Goal: Task Accomplishment & Management: Complete application form

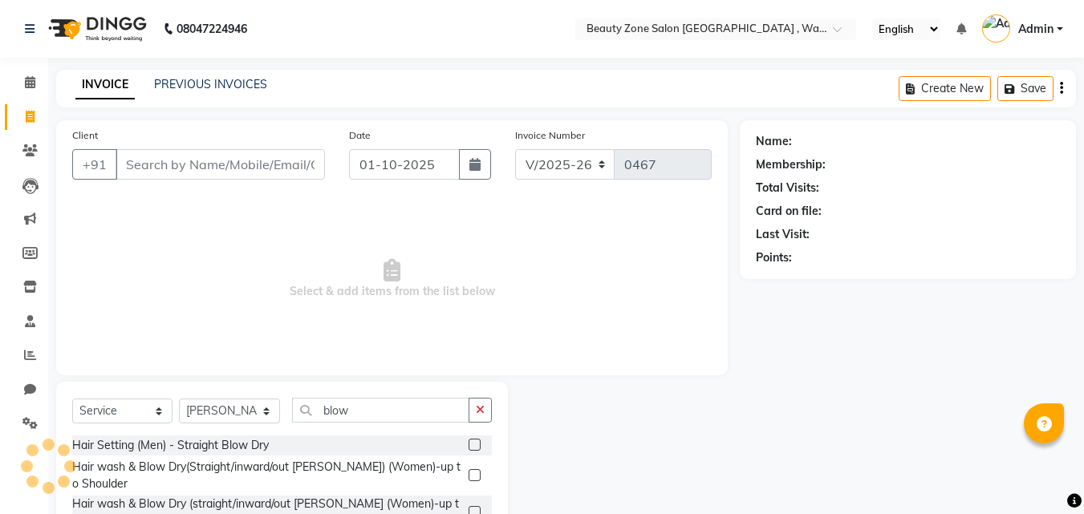
select select "4568"
select select "service"
select select "83666"
click at [477, 409] on icon "button" at bounding box center [480, 409] width 9 height 11
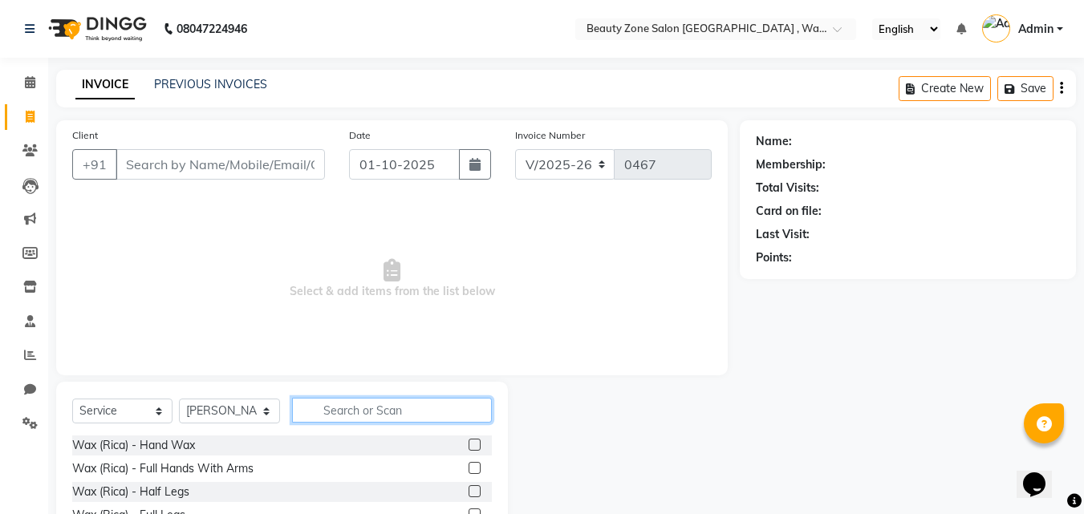
click at [373, 410] on input "text" at bounding box center [392, 410] width 200 height 25
type input "leg"
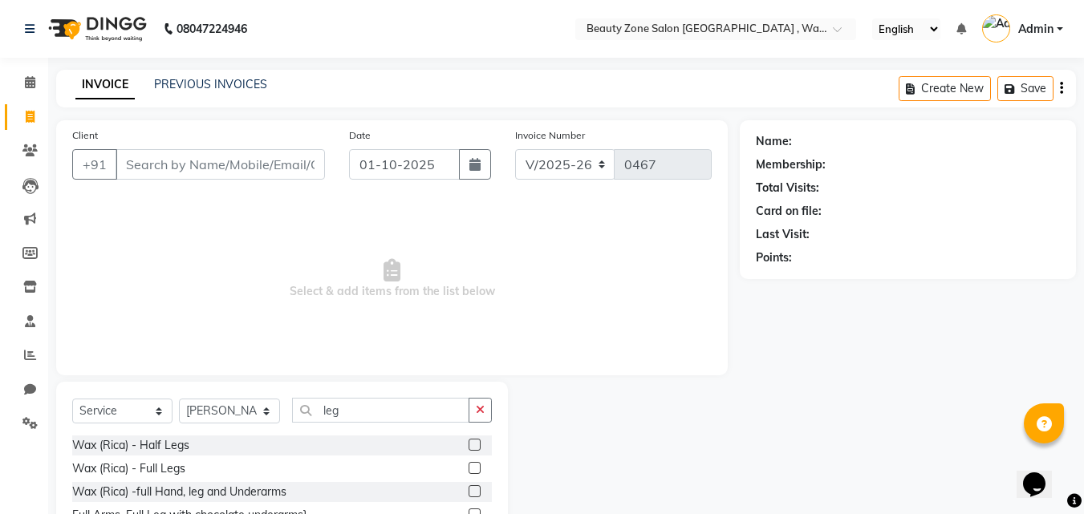
click at [469, 445] on label at bounding box center [475, 445] width 12 height 12
click at [469, 445] on input "checkbox" at bounding box center [474, 446] width 10 height 10
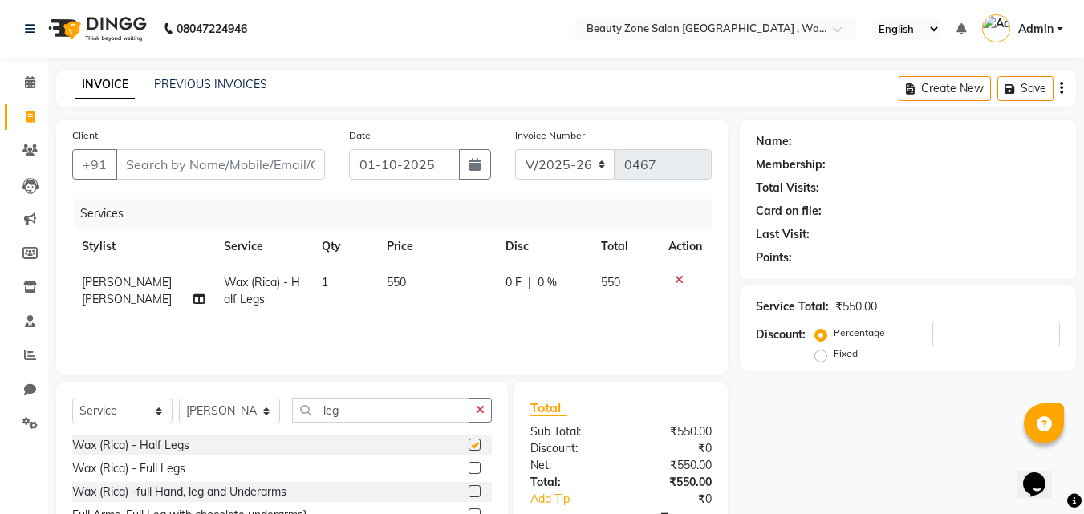
checkbox input "false"
click at [409, 403] on input "leg" at bounding box center [380, 410] width 177 height 25
type input "l"
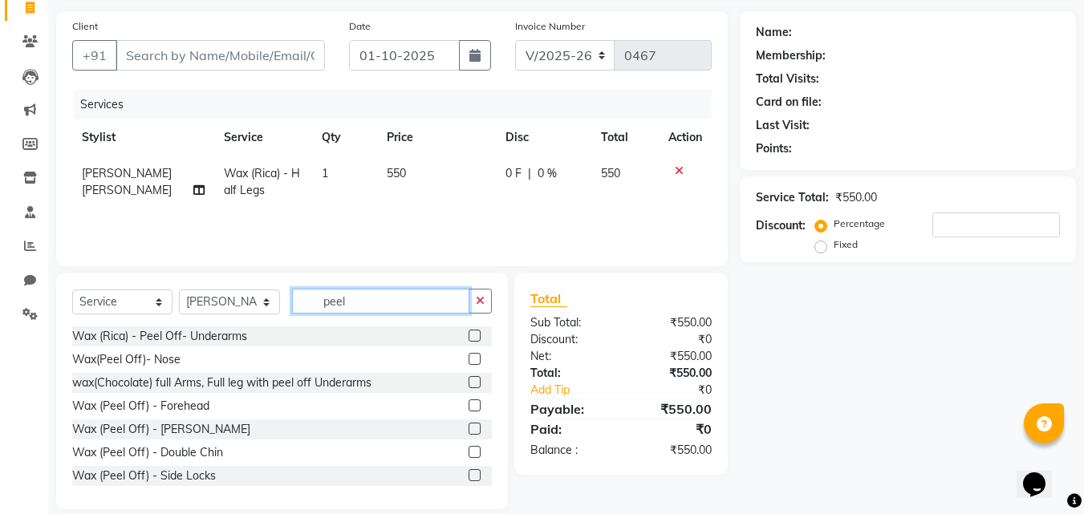
scroll to position [123, 0]
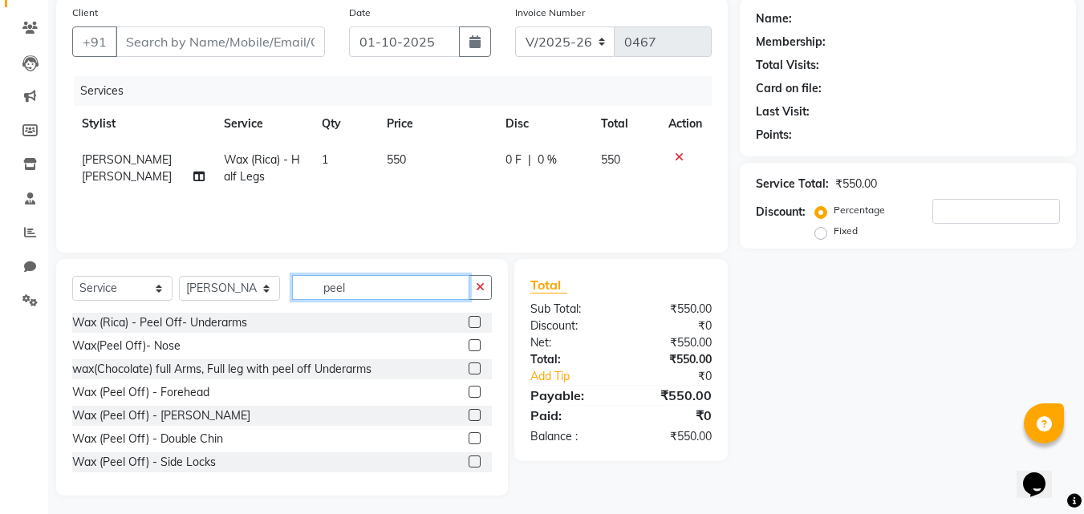
click at [406, 278] on input "peel" at bounding box center [380, 287] width 177 height 25
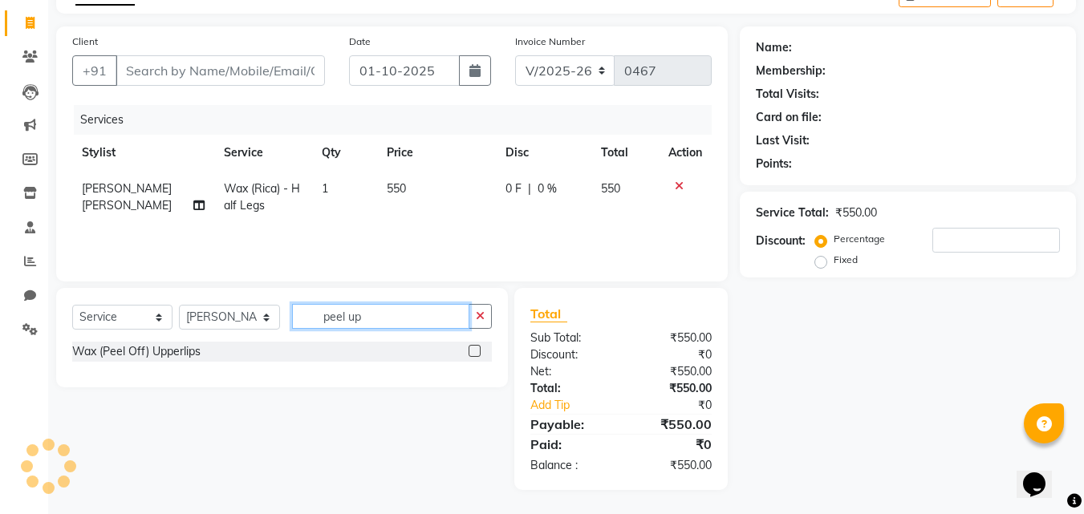
scroll to position [94, 0]
type input "peel upp"
click at [473, 347] on label at bounding box center [475, 351] width 12 height 12
click at [473, 347] on input "checkbox" at bounding box center [474, 352] width 10 height 10
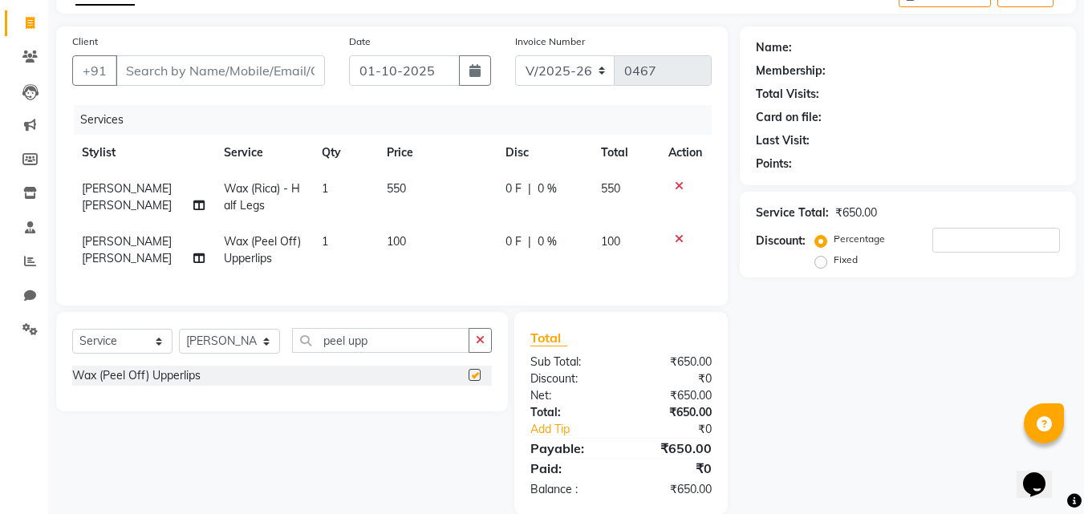
checkbox input "false"
click at [538, 185] on span "0 %" at bounding box center [547, 189] width 19 height 17
select select "83666"
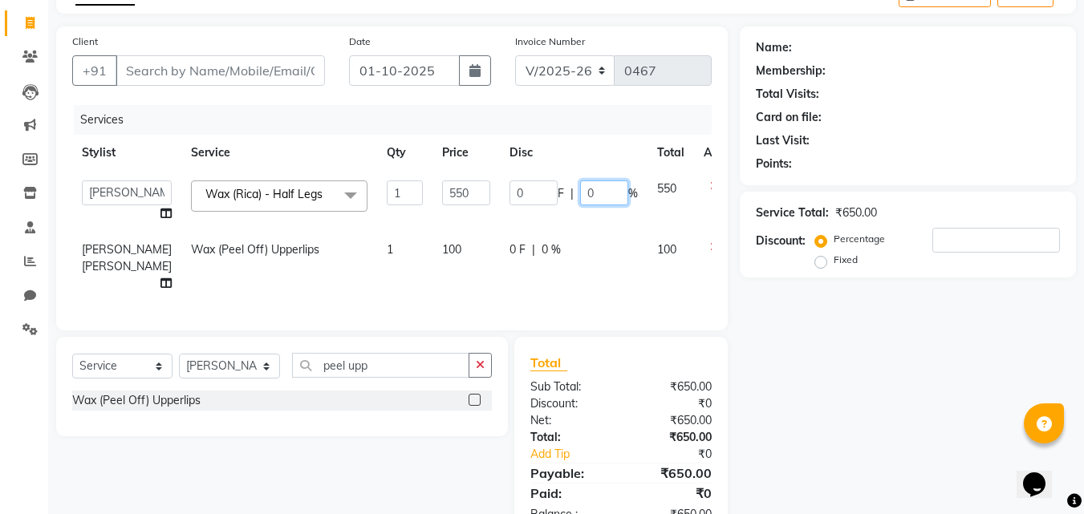
click at [580, 196] on input "0" at bounding box center [604, 193] width 48 height 25
type input "10"
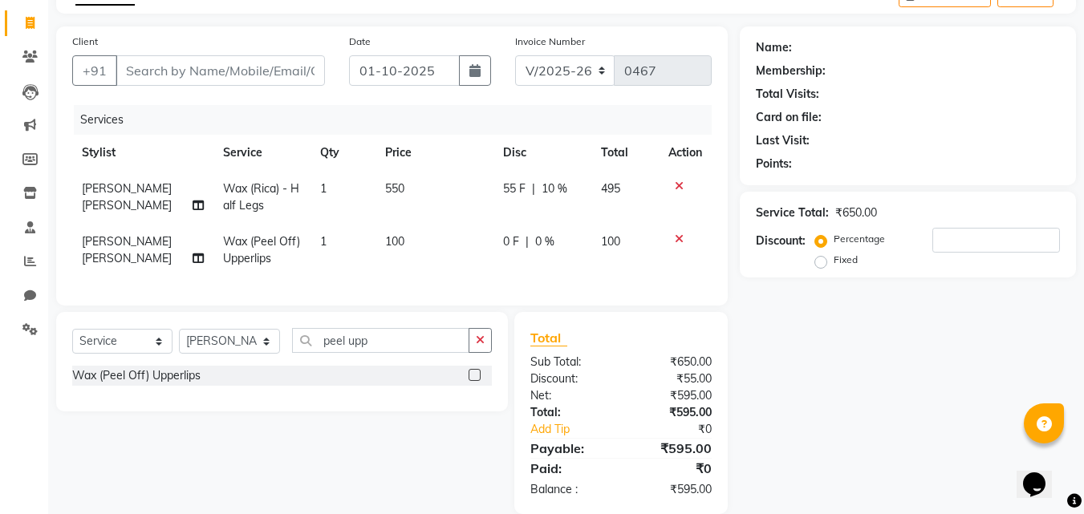
click at [885, 331] on div "Name: Membership: Total Visits: Card on file: Last Visit: Points: Service Total…" at bounding box center [914, 270] width 348 height 488
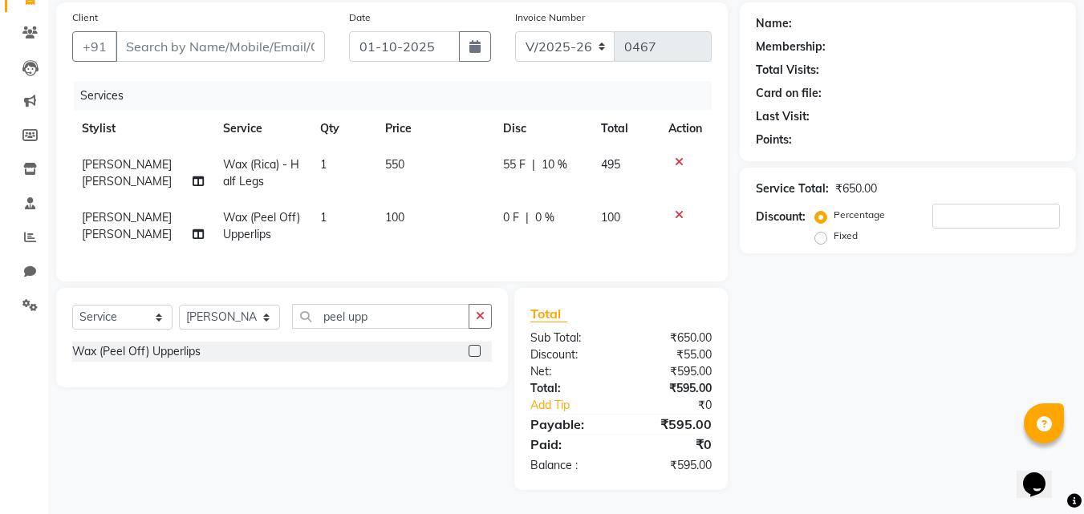
scroll to position [0, 0]
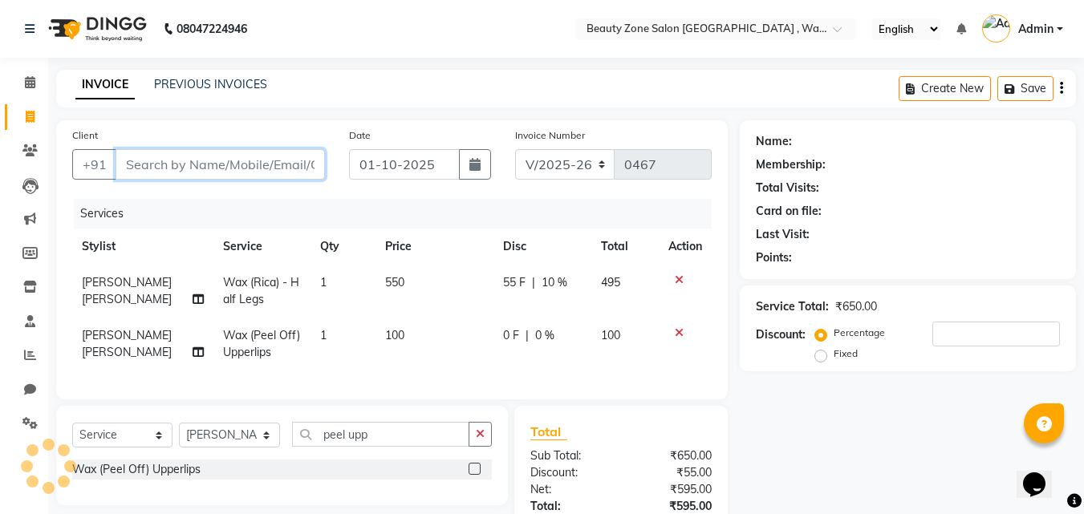
click at [295, 170] on input "Client" at bounding box center [220, 164] width 209 height 30
click at [289, 156] on input "Client" at bounding box center [220, 164] width 209 height 30
type input "M"
type input "0"
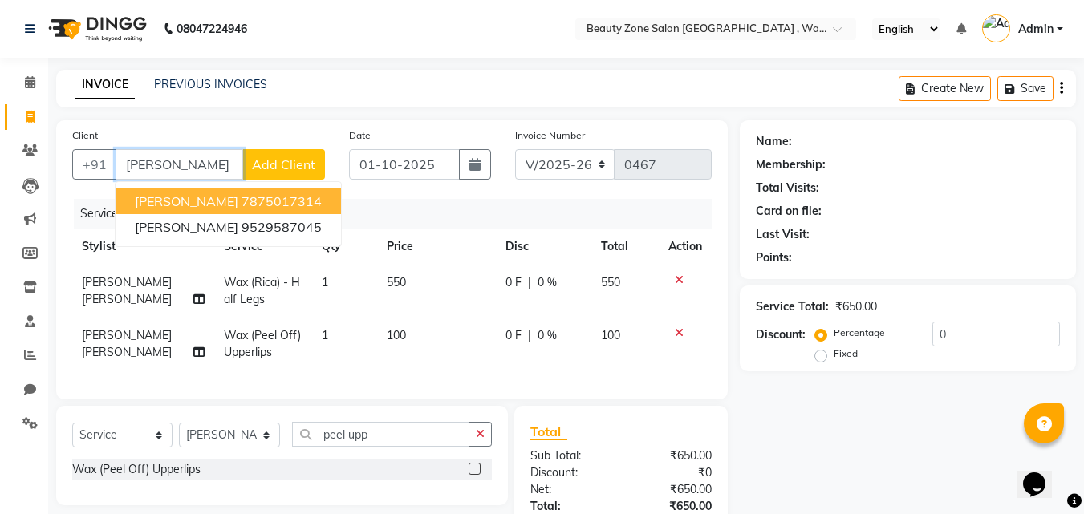
click at [249, 198] on ngb-highlight "7875017314" at bounding box center [282, 201] width 80 height 16
type input "7875017314"
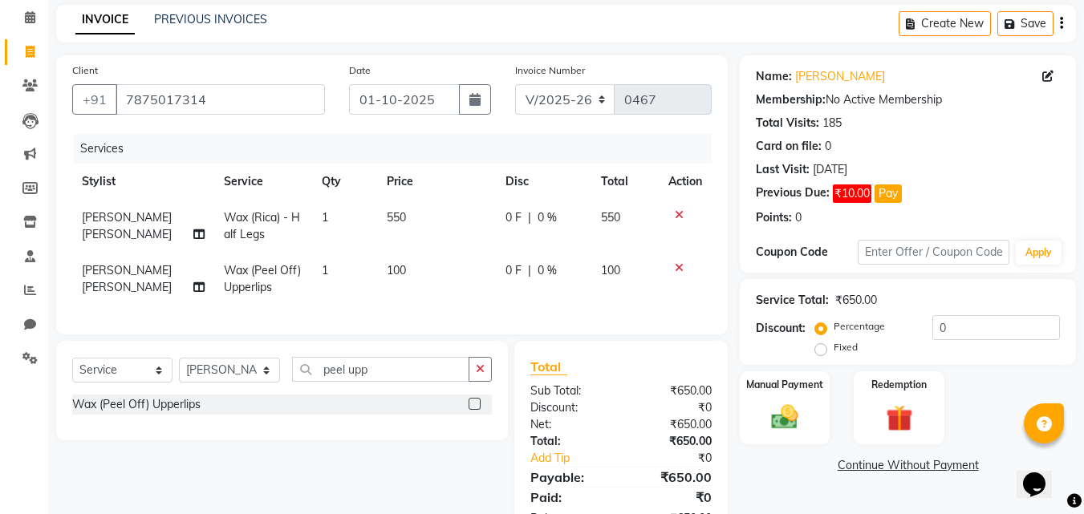
scroll to position [75, 0]
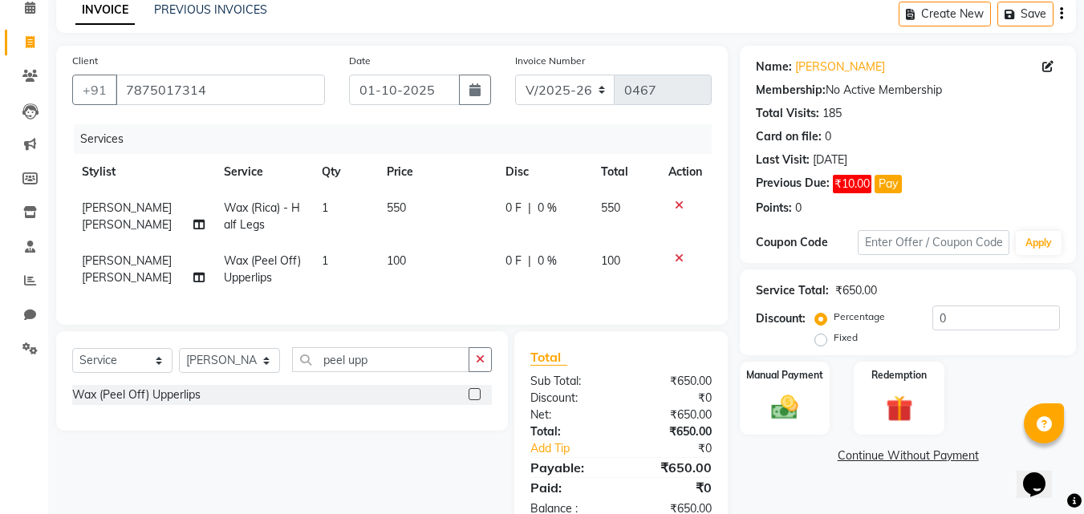
click at [540, 203] on span "0 %" at bounding box center [547, 208] width 19 height 17
select select "83666"
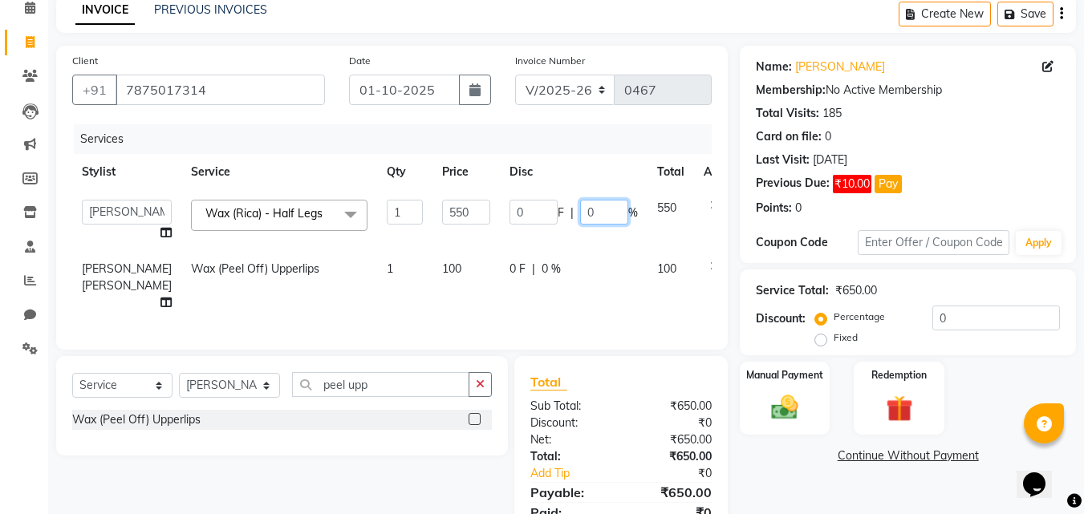
click at [580, 212] on input "0" at bounding box center [604, 212] width 48 height 25
type input "10"
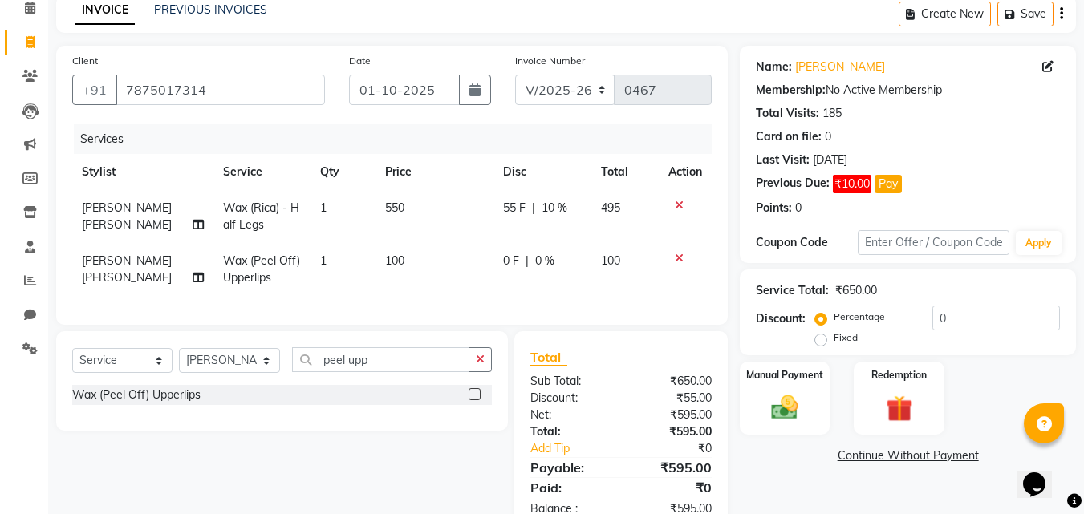
click at [564, 309] on div "Services Stylist Service Qty Price Disc Total Action Shivani Eknath Khade Wax (…" at bounding box center [392, 216] width 640 height 185
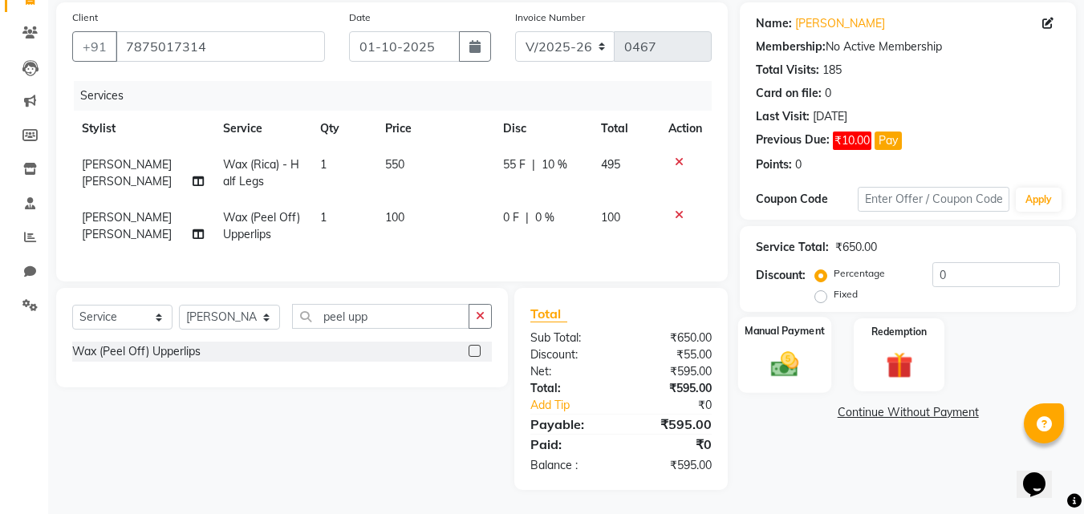
click at [813, 355] on div "Manual Payment" at bounding box center [785, 355] width 94 height 76
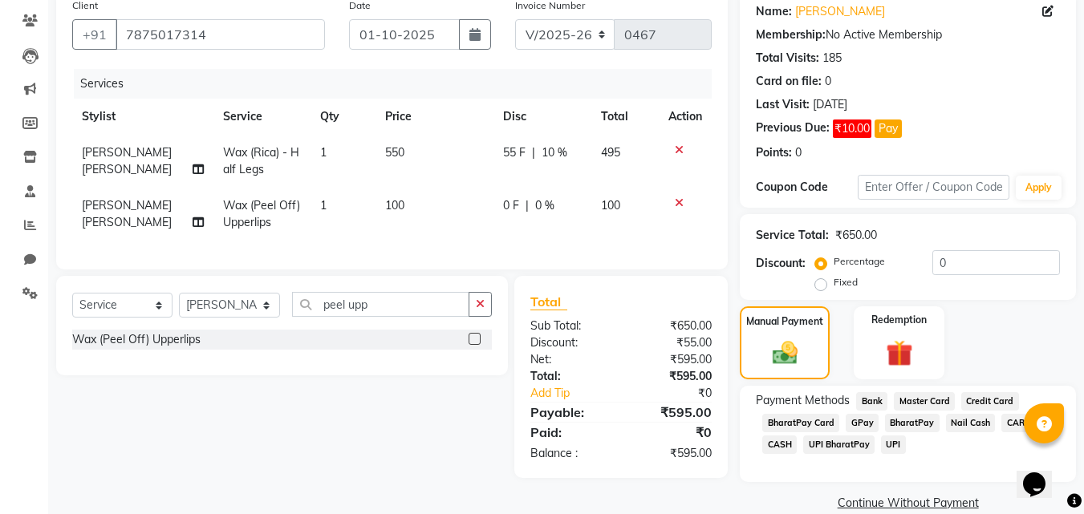
click at [839, 442] on span "UPI BharatPay" at bounding box center [838, 445] width 71 height 18
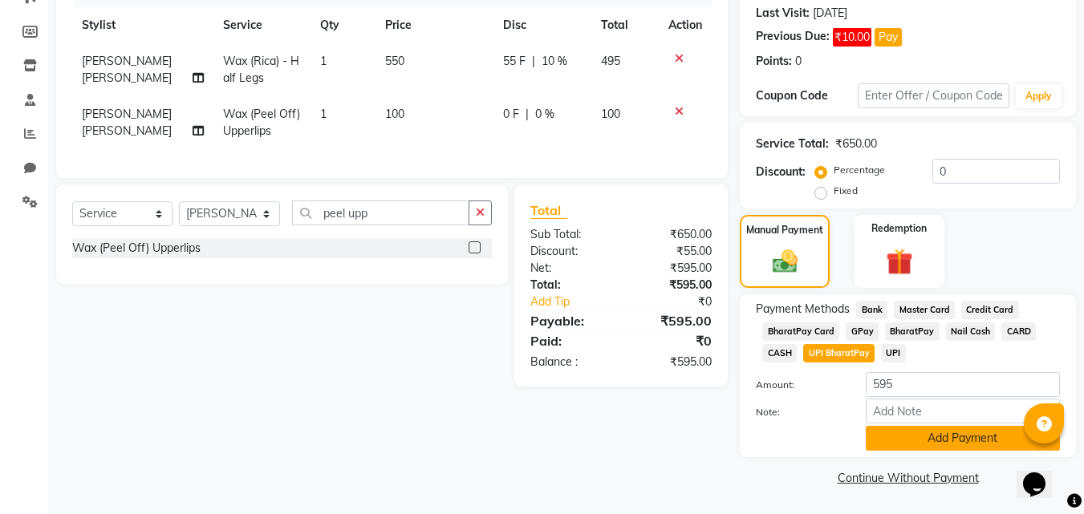
click at [933, 429] on button "Add Payment" at bounding box center [963, 438] width 194 height 25
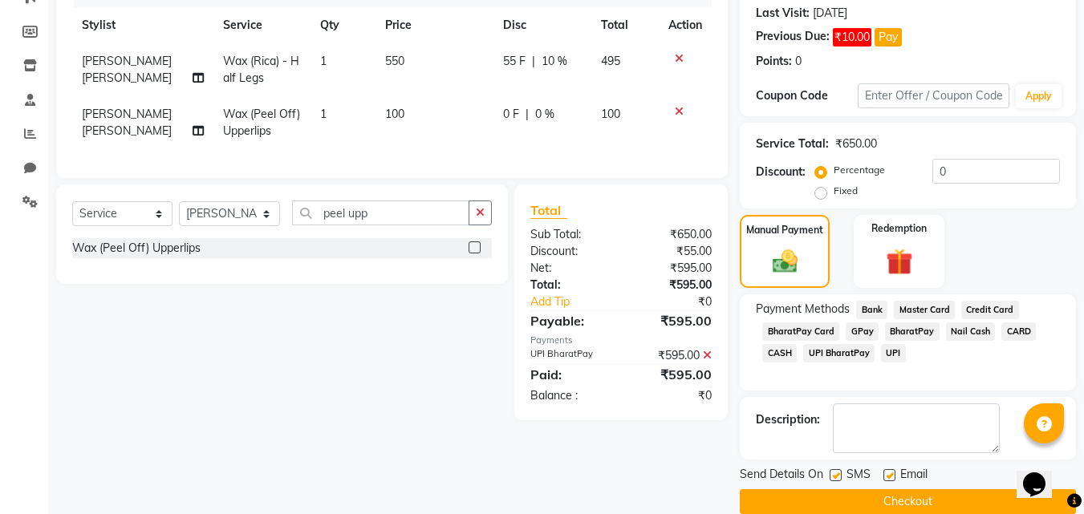
click at [840, 473] on label at bounding box center [836, 475] width 12 height 12
click at [840, 473] on input "checkbox" at bounding box center [835, 476] width 10 height 10
checkbox input "false"
click at [889, 476] on label at bounding box center [890, 475] width 12 height 12
click at [889, 476] on input "checkbox" at bounding box center [889, 476] width 10 height 10
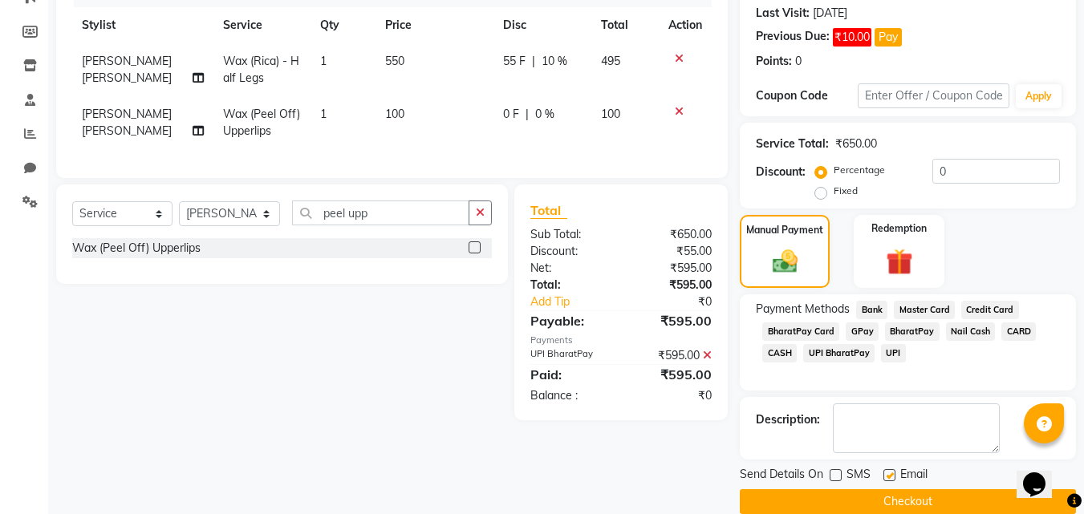
checkbox input "false"
click at [892, 503] on button "Checkout" at bounding box center [908, 502] width 336 height 25
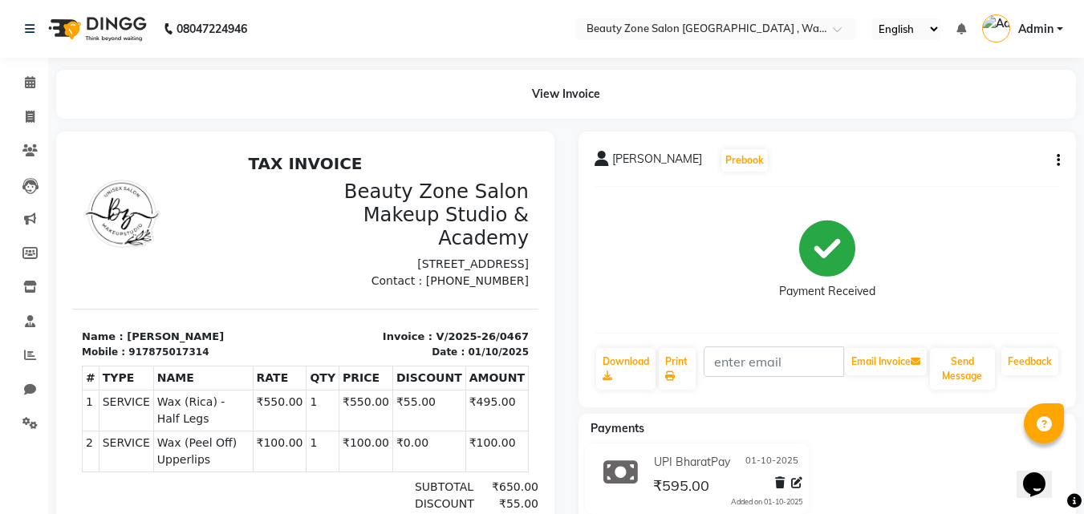
click at [177, 360] on div "917875017314" at bounding box center [168, 352] width 80 height 14
click at [1058, 160] on icon "button" at bounding box center [1058, 160] width 3 height 1
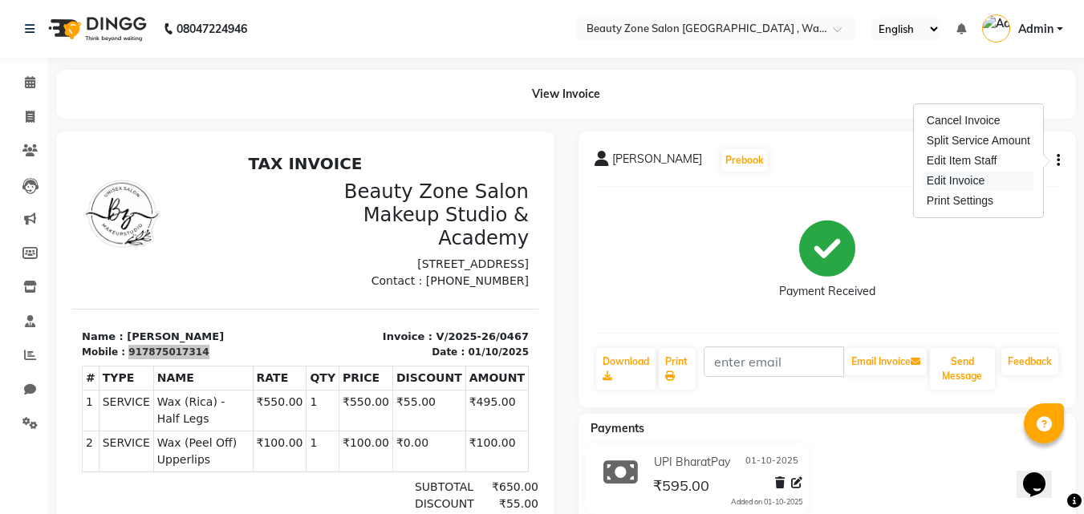
click at [995, 177] on div "Edit Invoice" at bounding box center [979, 181] width 110 height 20
select select "service"
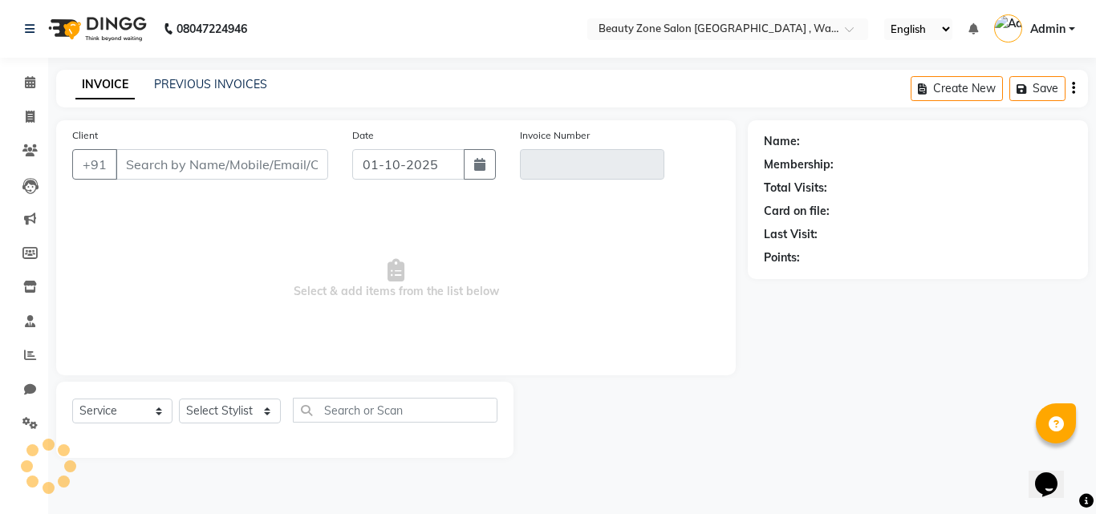
type input "7875017314"
type input "V/2025-26/0467"
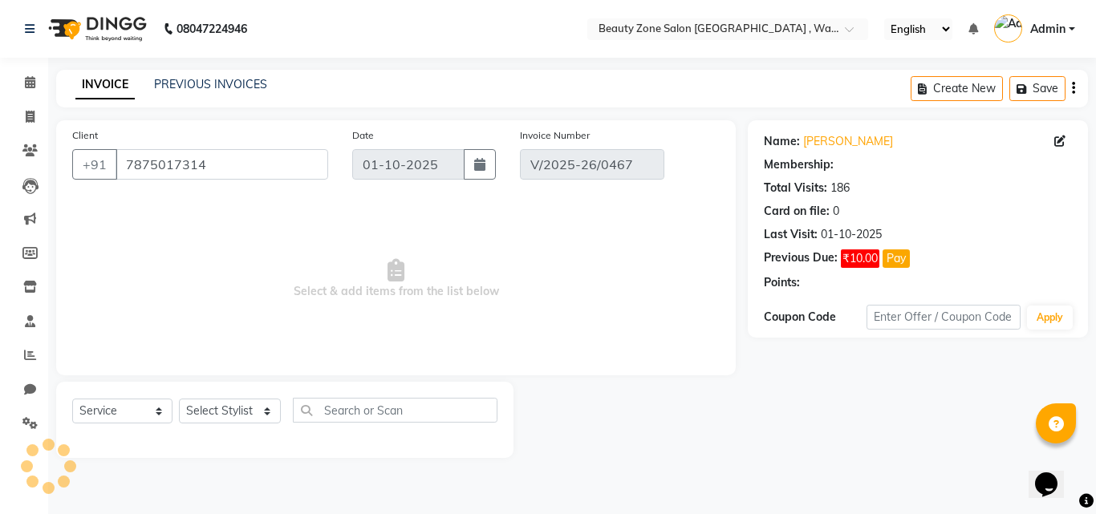
select select "select"
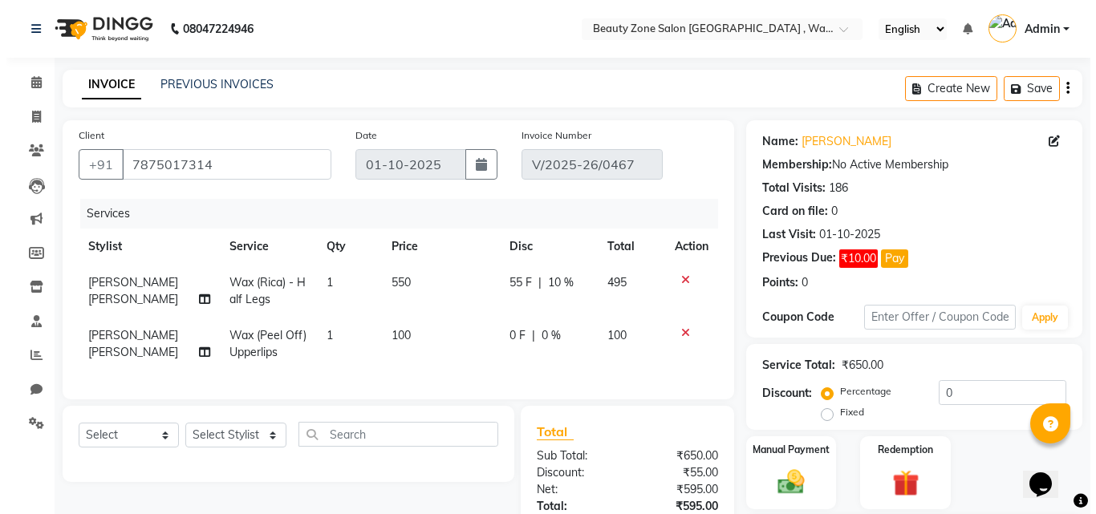
scroll to position [164, 0]
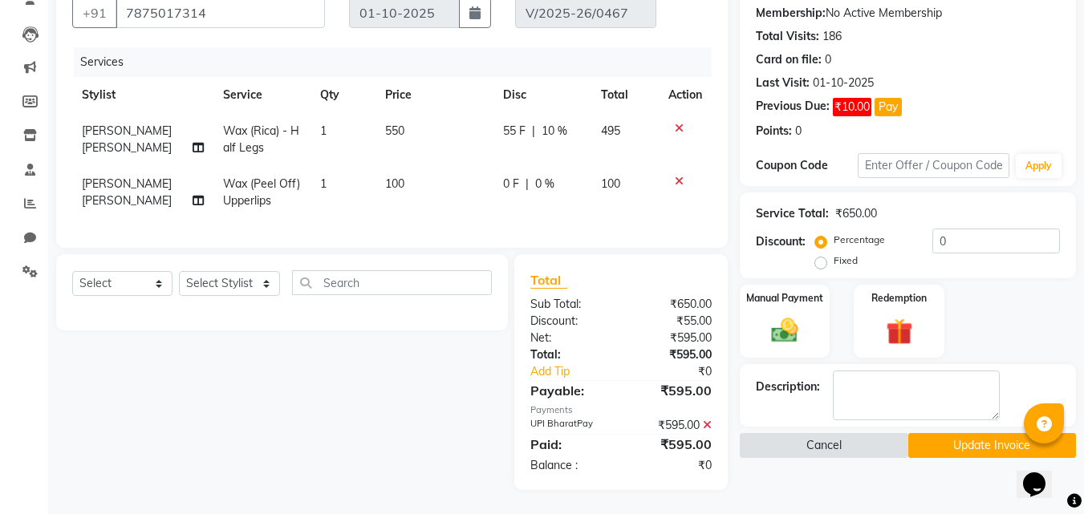
click at [845, 438] on button "Cancel" at bounding box center [824, 445] width 168 height 25
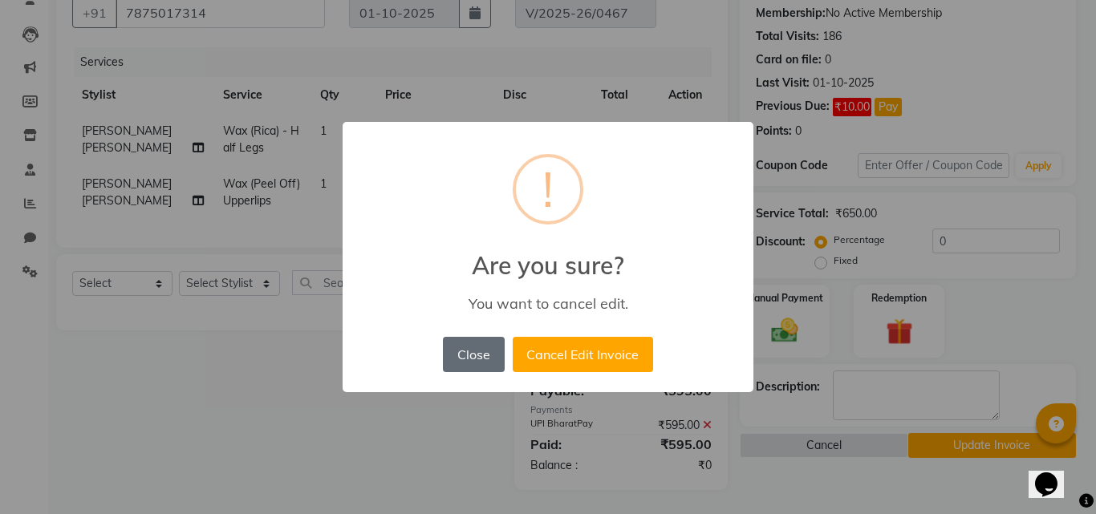
click at [490, 357] on button "Close" at bounding box center [473, 354] width 61 height 35
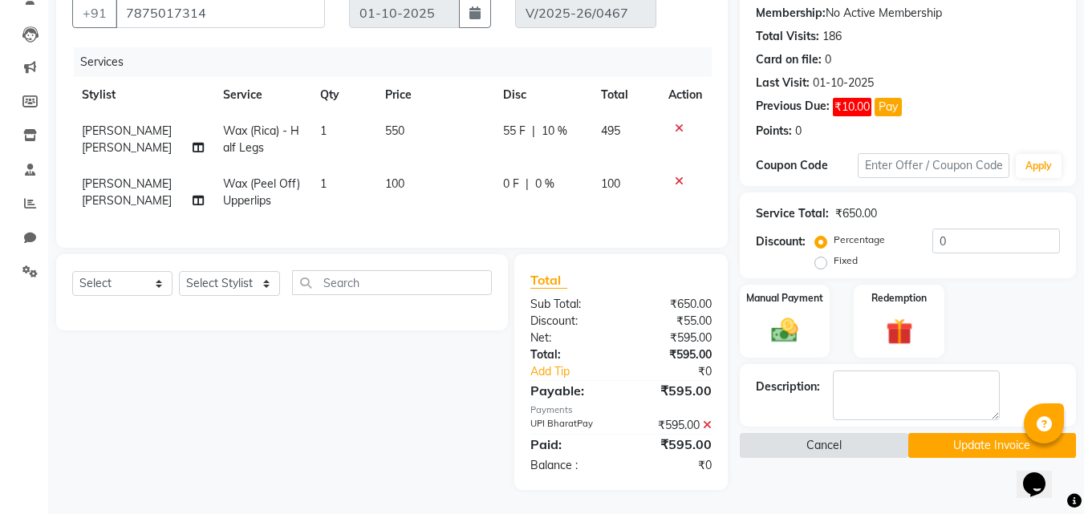
click at [785, 433] on button "Cancel" at bounding box center [824, 445] width 168 height 25
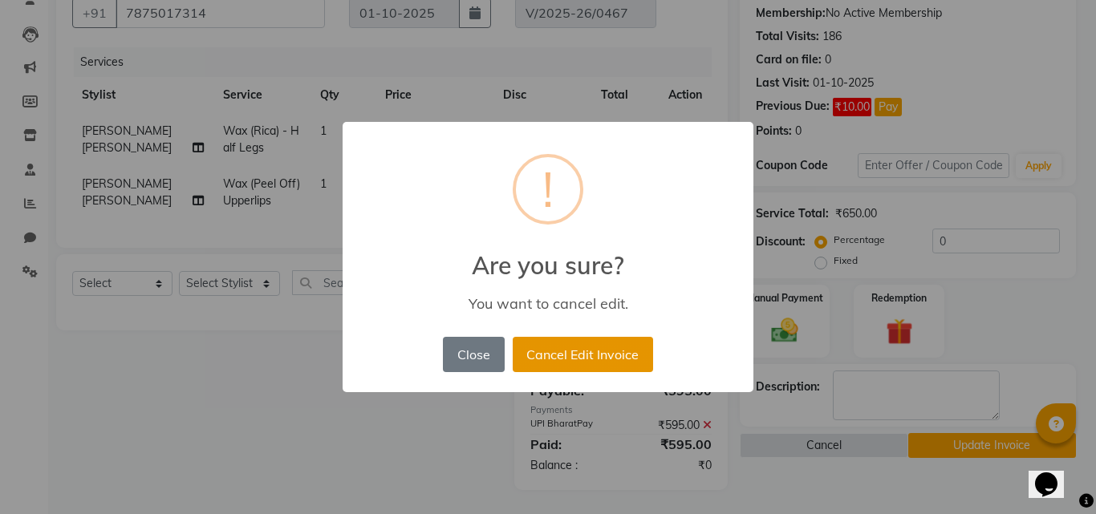
click at [539, 357] on button "Cancel Edit Invoice" at bounding box center [583, 354] width 140 height 35
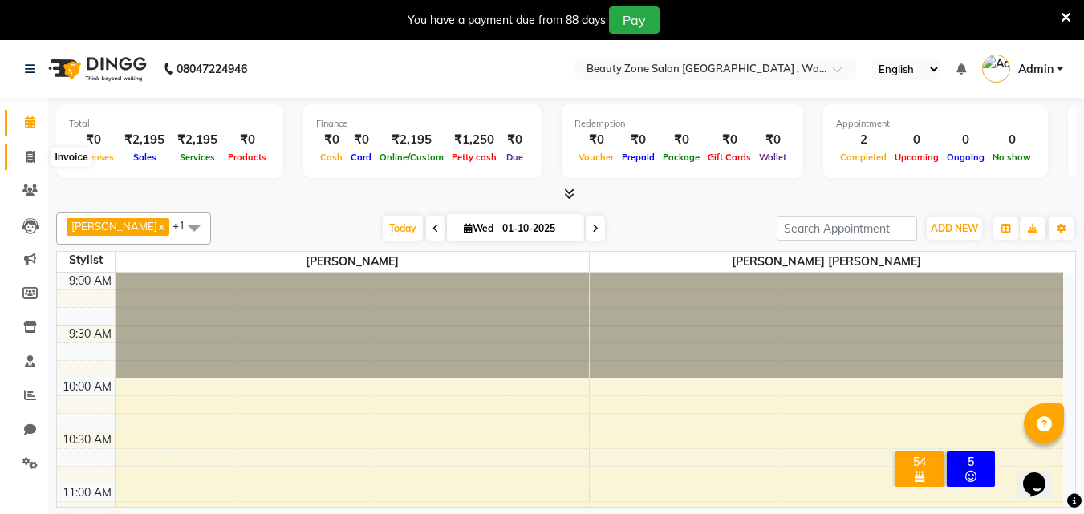
click at [37, 156] on span at bounding box center [30, 157] width 28 height 18
select select "4568"
select select "service"
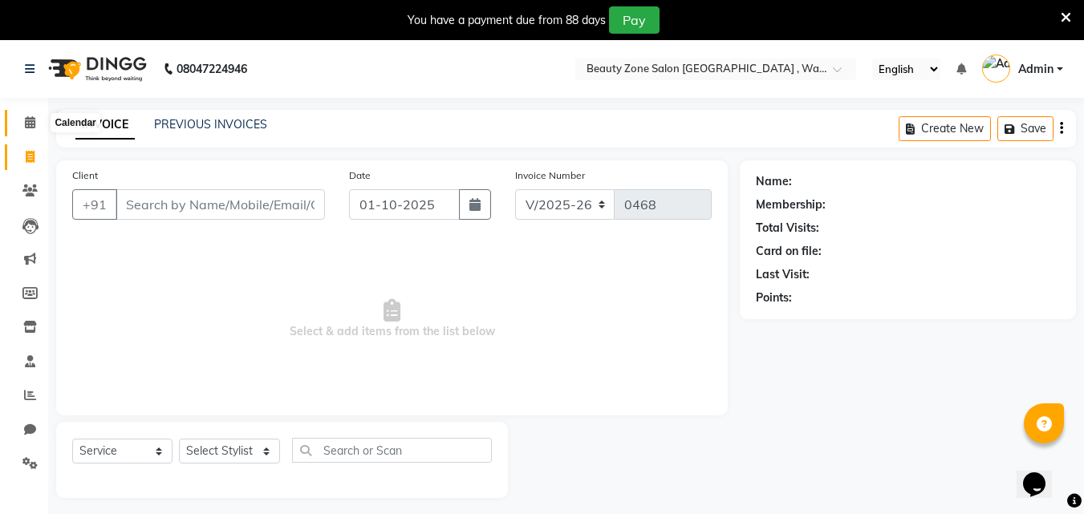
click at [26, 123] on icon at bounding box center [30, 122] width 10 height 12
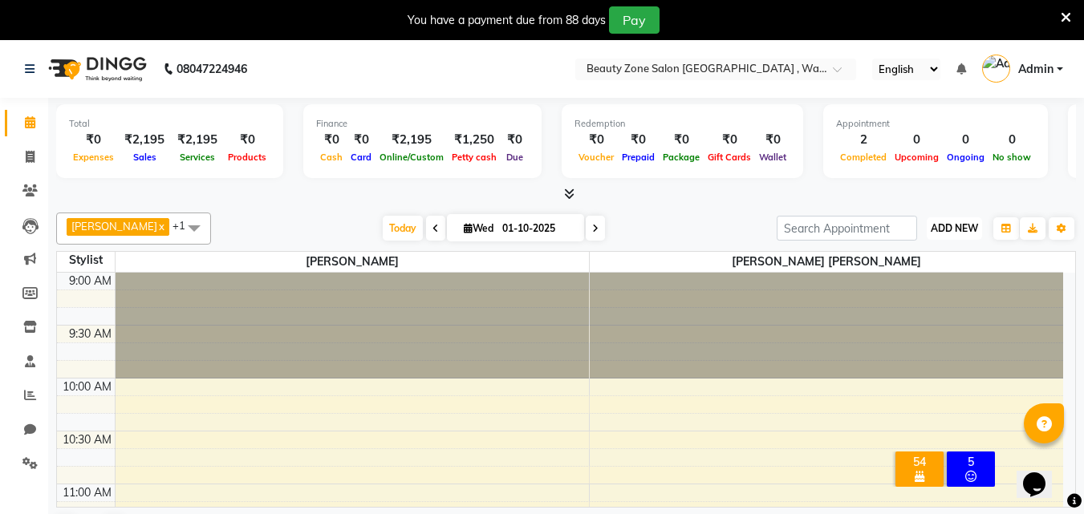
click at [965, 223] on span "ADD NEW" at bounding box center [954, 228] width 47 height 12
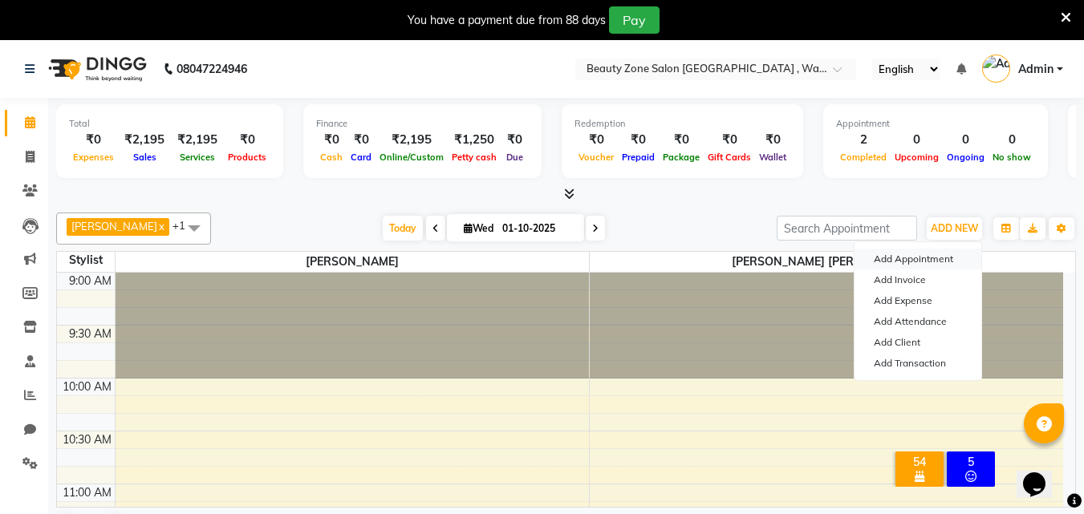
click at [926, 252] on button "Add Appointment" at bounding box center [918, 259] width 127 height 21
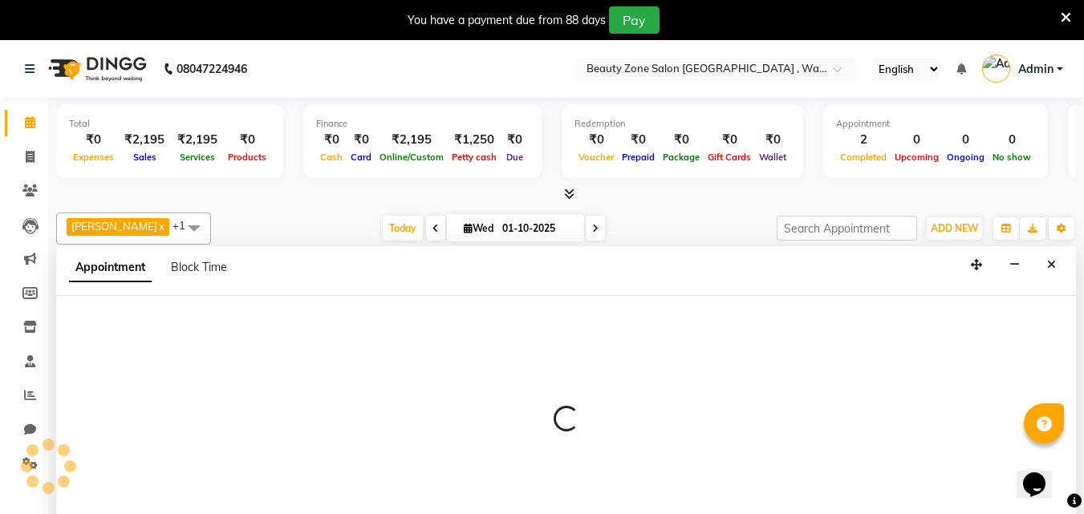
select select "600"
select select "tentative"
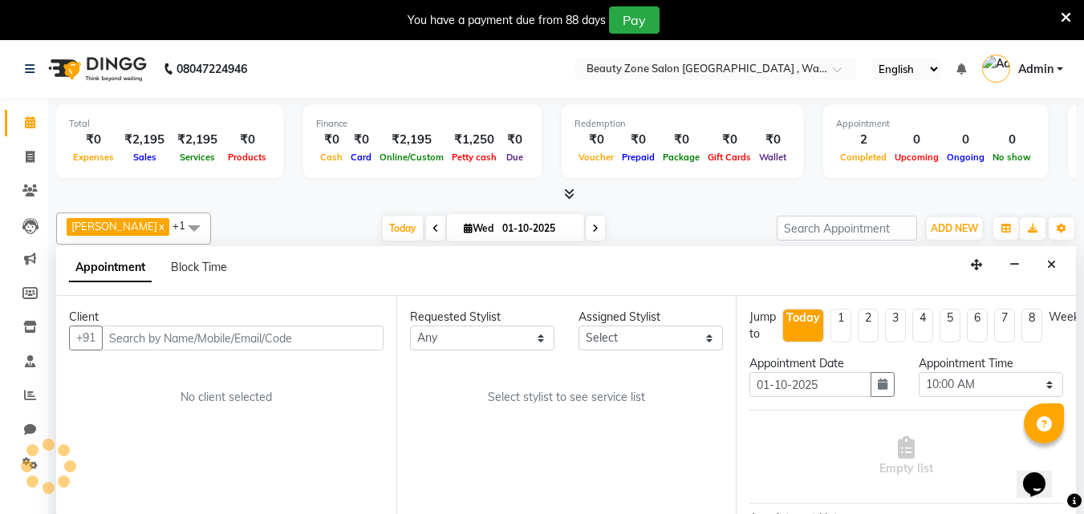
scroll to position [41, 0]
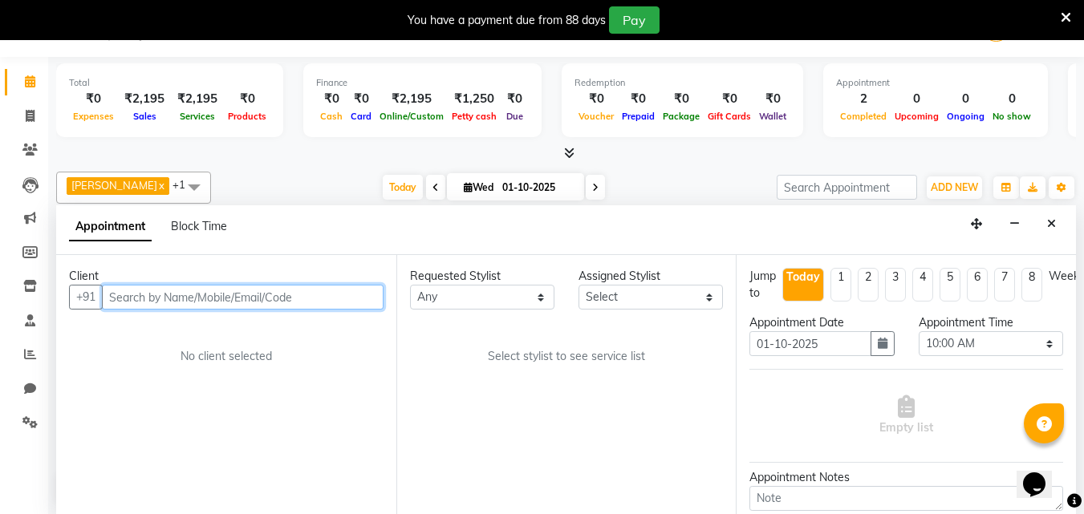
click at [241, 294] on input "text" at bounding box center [243, 297] width 282 height 25
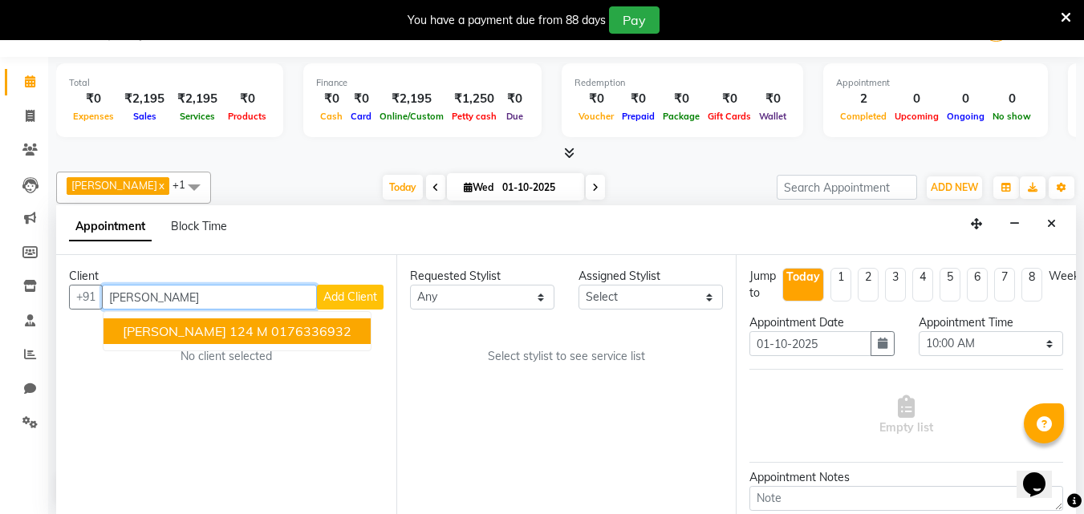
click at [271, 324] on ngb-highlight "0176336932" at bounding box center [311, 331] width 80 height 16
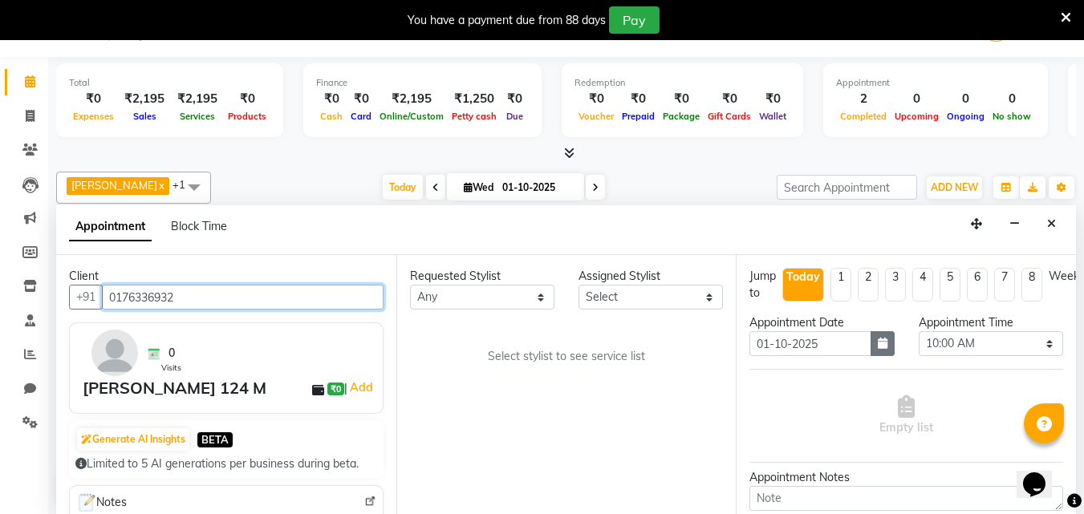
type input "0176336932"
click at [871, 346] on button "button" at bounding box center [883, 343] width 24 height 25
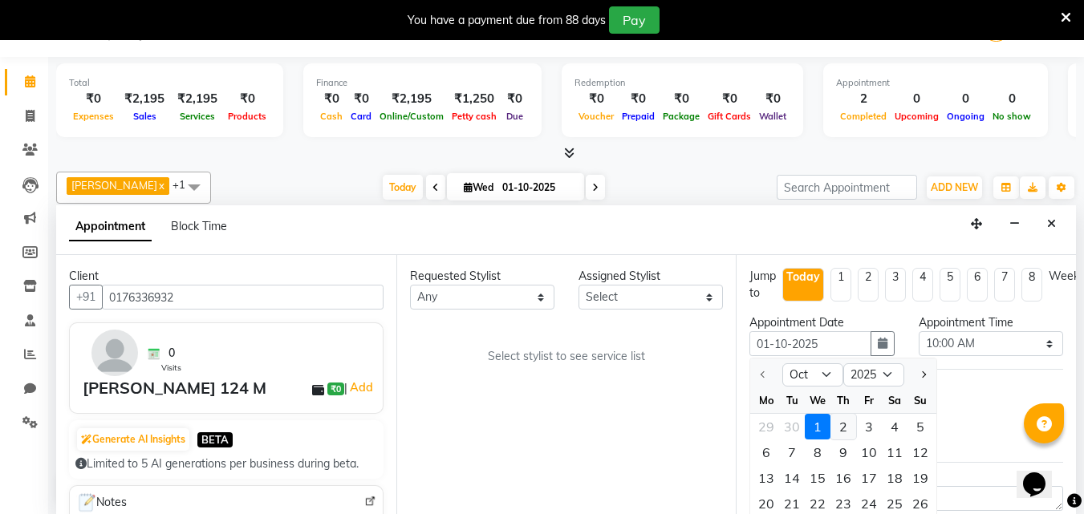
click at [849, 432] on div "2" at bounding box center [844, 427] width 26 height 26
type input "02-10-2025"
select select "600"
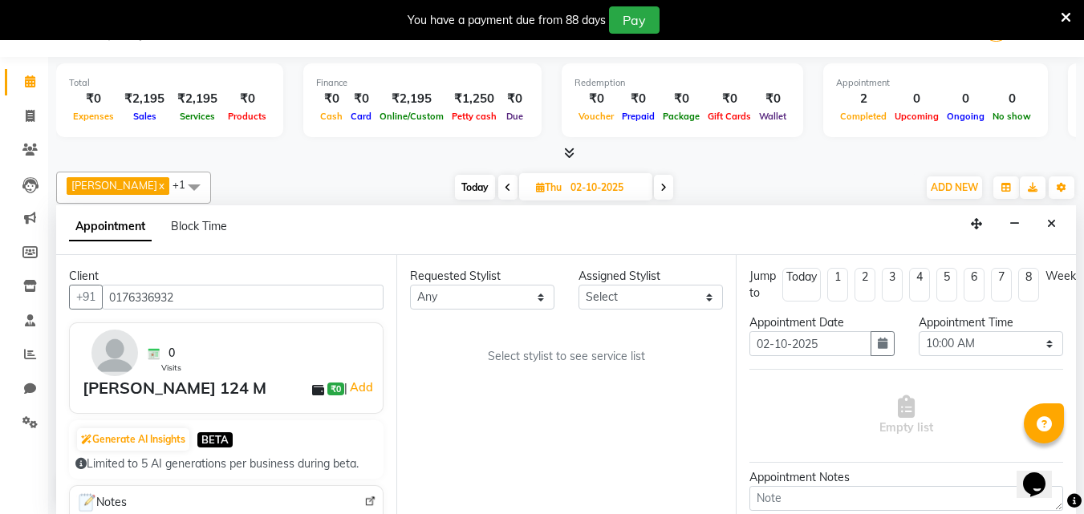
scroll to position [1166, 0]
click at [479, 295] on select "Any [PERSON_NAME] [PERSON_NAME] [PERSON_NAME]" at bounding box center [482, 297] width 144 height 25
select select "26800"
click at [410, 285] on select "Any [PERSON_NAME] [PERSON_NAME] [PERSON_NAME]" at bounding box center [482, 297] width 144 height 25
select select "26800"
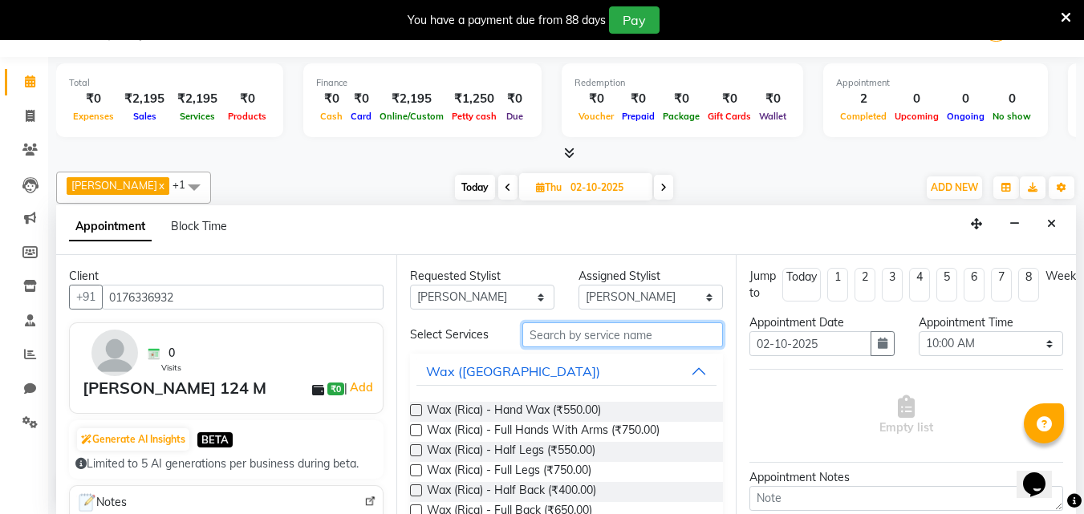
click at [597, 340] on input "text" at bounding box center [622, 335] width 201 height 25
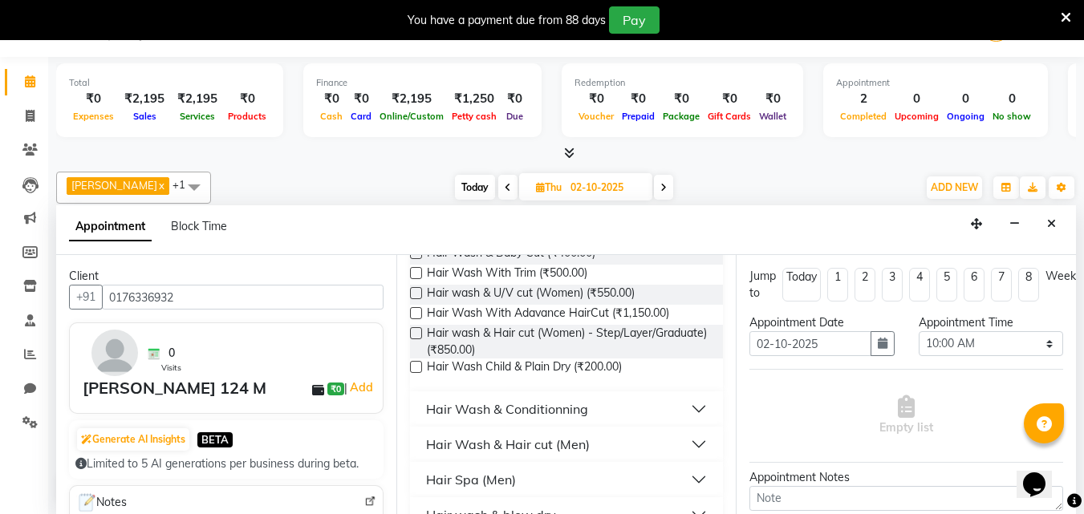
scroll to position [189, 0]
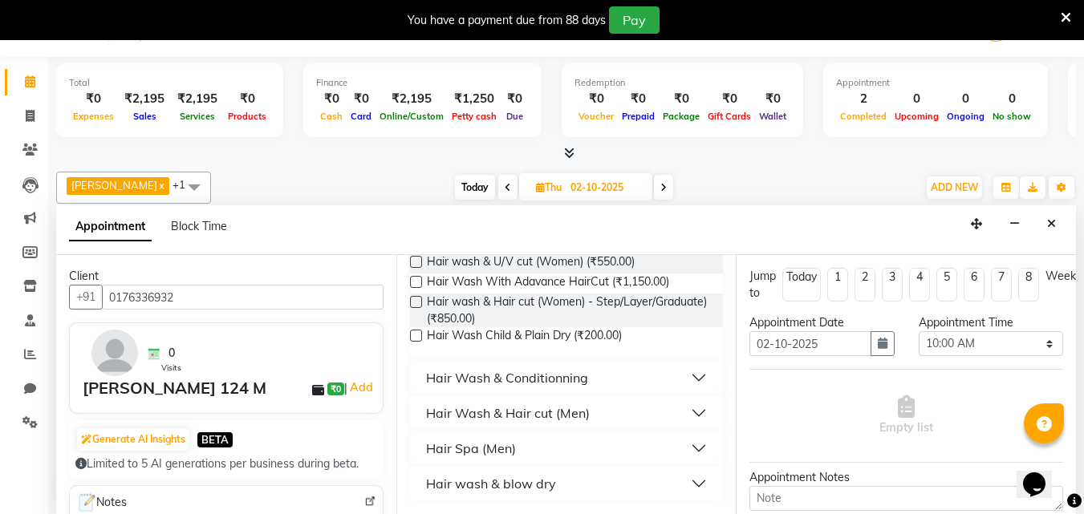
type input "Hair wash"
click at [678, 480] on button "Hair wash & blow dry" at bounding box center [566, 483] width 301 height 29
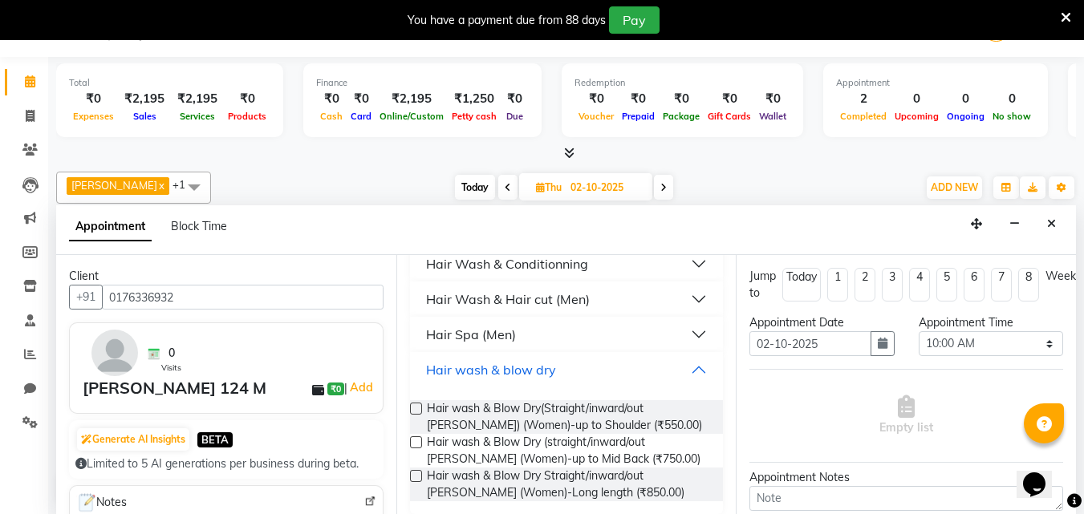
scroll to position [315, 0]
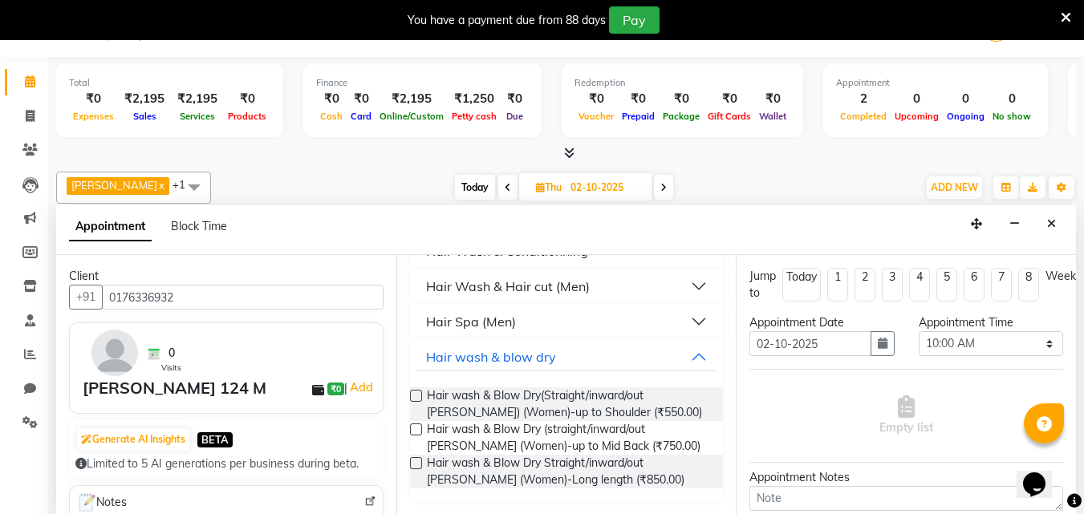
click at [413, 388] on div "Hair wash & Blow Dry(Straight/inward/out [PERSON_NAME]) (Women)-up to Shoulder …" at bounding box center [567, 405] width 314 height 34
click at [415, 392] on label at bounding box center [416, 396] width 12 height 12
click at [415, 392] on input "checkbox" at bounding box center [415, 397] width 10 height 10
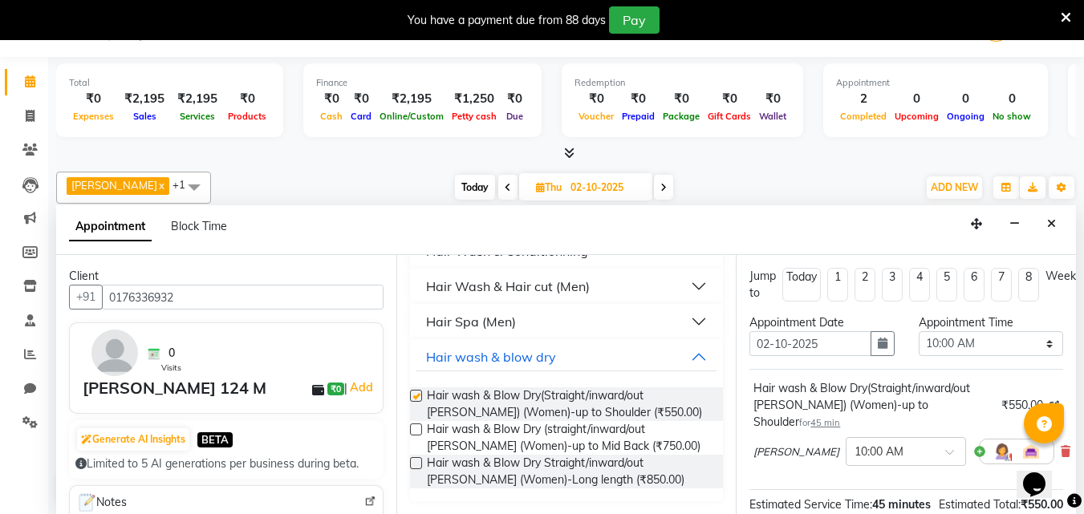
checkbox input "false"
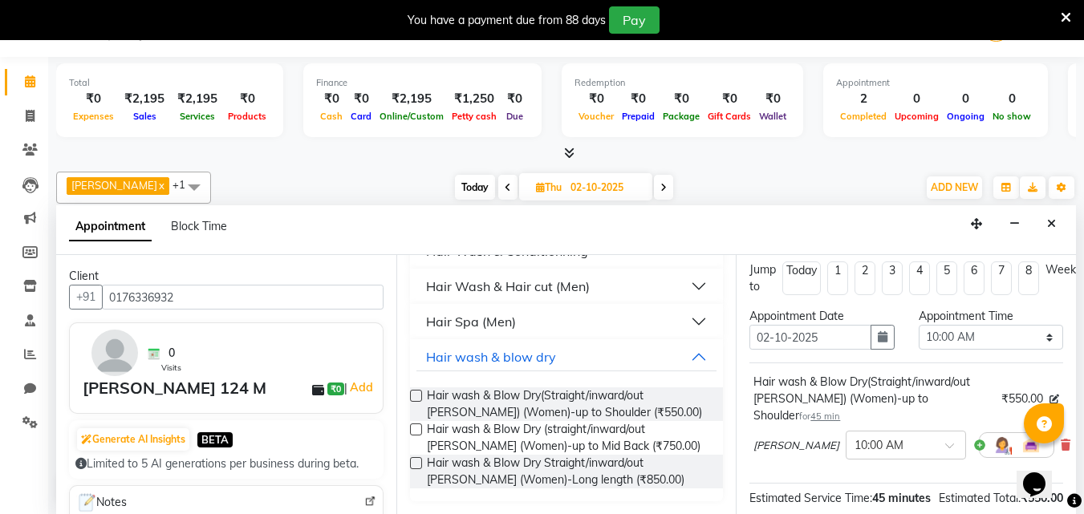
scroll to position [5, 0]
click at [1018, 346] on select "Select 10:00 AM 10:15 AM 10:30 AM 10:45 AM 11:00 AM 11:15 AM 11:30 AM 11:45 AM …" at bounding box center [991, 339] width 144 height 25
select select "720"
click at [919, 327] on select "Select 10:00 AM 10:15 AM 10:30 AM 10:45 AM 11:00 AM 11:15 AM 11:30 AM 11:45 AM …" at bounding box center [991, 339] width 144 height 25
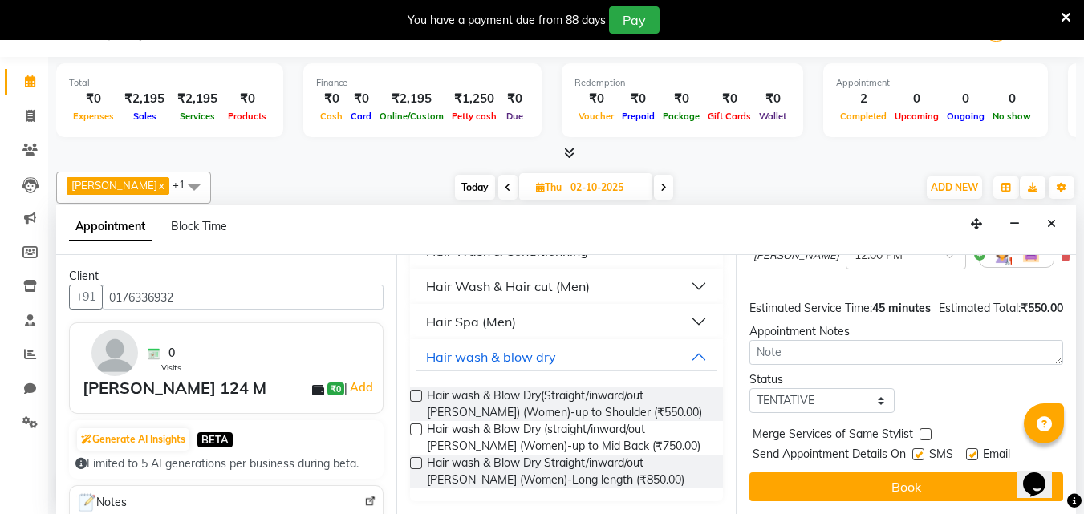
click at [923, 449] on label at bounding box center [918, 455] width 12 height 12
click at [923, 451] on input "checkbox" at bounding box center [917, 456] width 10 height 10
checkbox input "false"
click at [975, 449] on label at bounding box center [972, 455] width 12 height 12
click at [975, 451] on input "checkbox" at bounding box center [971, 456] width 10 height 10
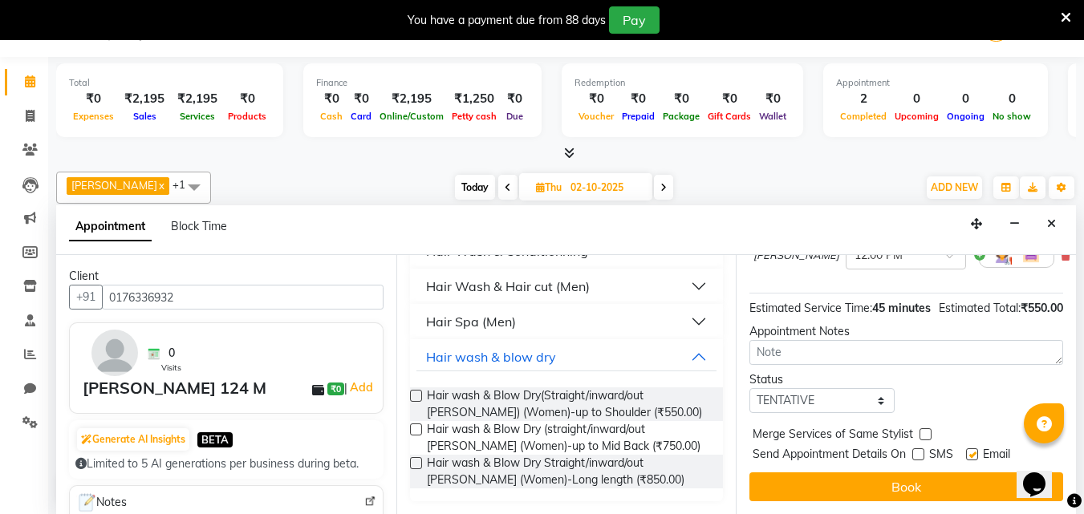
checkbox input "false"
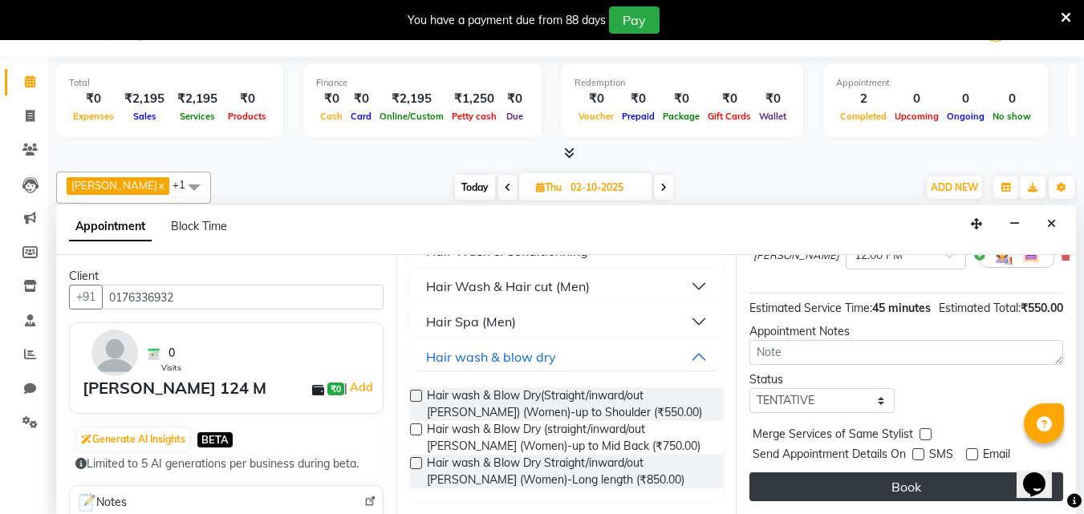
click at [931, 476] on button "Book" at bounding box center [907, 487] width 314 height 29
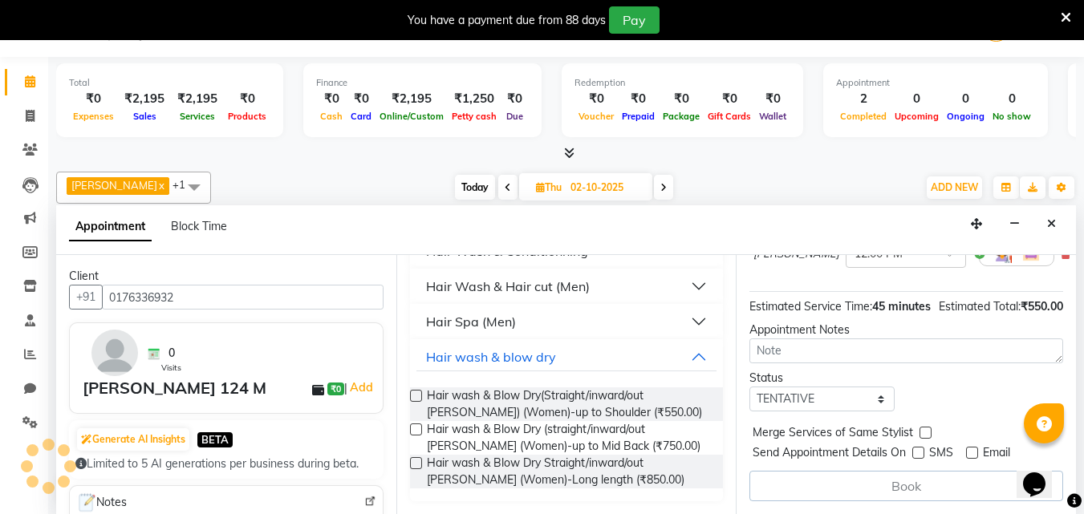
scroll to position [0, 0]
